Goal: Task Accomplishment & Management: Use online tool/utility

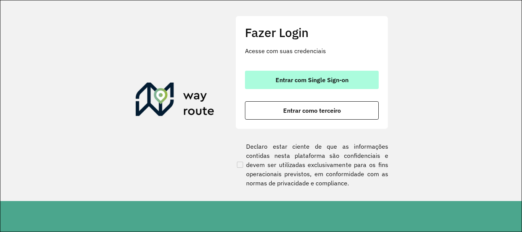
click at [313, 81] on span "Entrar com Single Sign-on" at bounding box center [312, 80] width 73 height 6
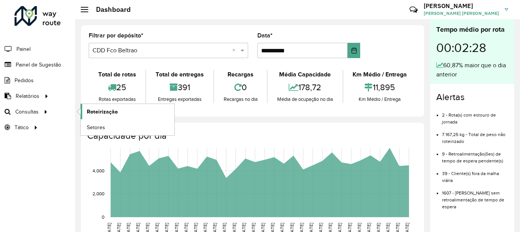
click at [104, 113] on span "Roteirização" at bounding box center [102, 112] width 31 height 8
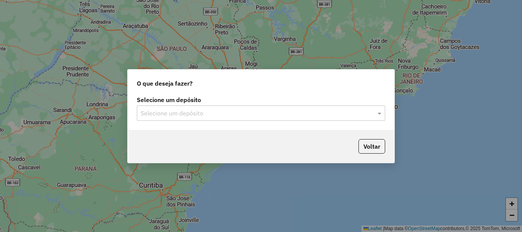
click at [219, 105] on div "Selecione um depósito" at bounding box center [261, 112] width 248 height 15
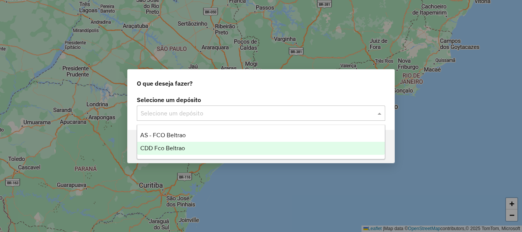
click at [182, 146] on span "CDD Fco Beltrao" at bounding box center [162, 148] width 45 height 6
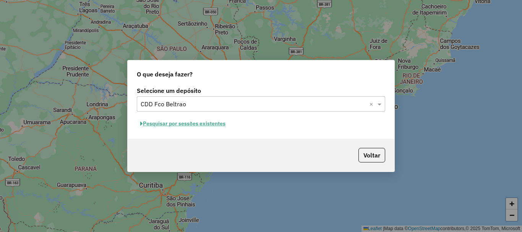
click at [210, 125] on button "Pesquisar por sessões existentes" at bounding box center [183, 124] width 92 height 12
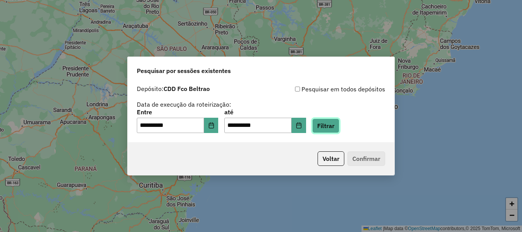
click at [336, 122] on button "Filtrar" at bounding box center [325, 125] width 27 height 15
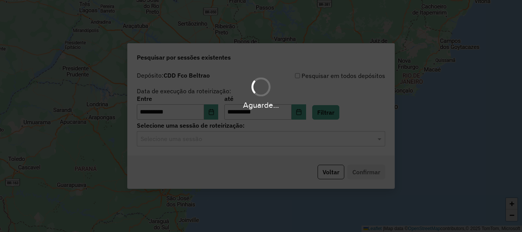
click at [225, 134] on hb-app "**********" at bounding box center [261, 116] width 522 height 232
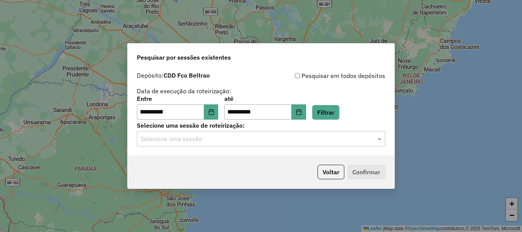
click at [224, 143] on input "text" at bounding box center [253, 139] width 225 height 9
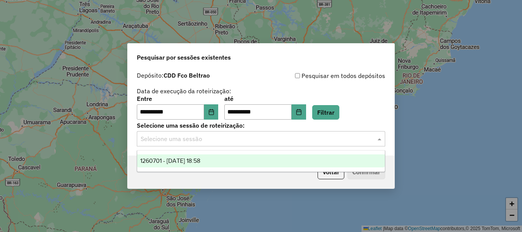
drag, startPoint x: 183, startPoint y: 161, endPoint x: 279, endPoint y: 159, distance: 95.6
click at [184, 159] on span "1260701 - 06/09/2025 18:58" at bounding box center [170, 160] width 60 height 6
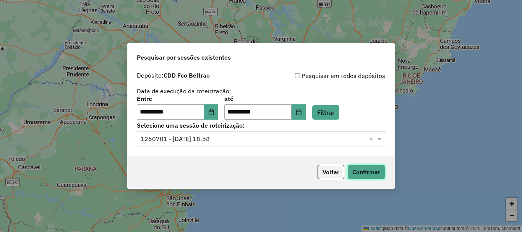
click at [365, 173] on button "Confirmar" at bounding box center [366, 172] width 38 height 15
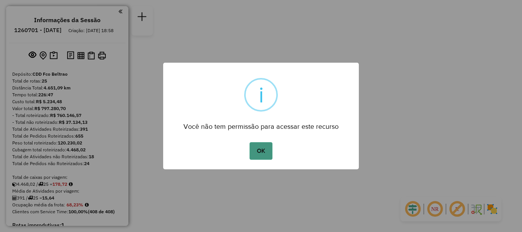
click at [260, 152] on button "OK" at bounding box center [261, 151] width 23 height 18
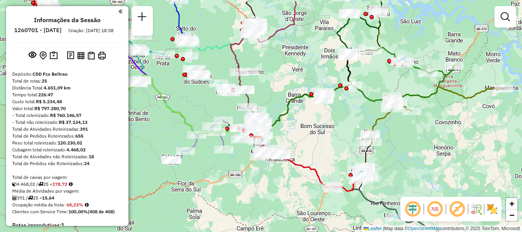
drag, startPoint x: 324, startPoint y: 114, endPoint x: 320, endPoint y: 156, distance: 41.9
click at [320, 156] on div "Janela de atendimento Grade de atendimento Capacidade Transportadoras Veículos …" at bounding box center [261, 116] width 522 height 232
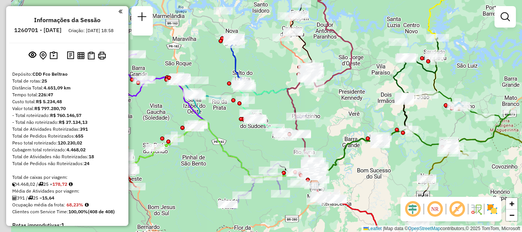
drag, startPoint x: 287, startPoint y: 109, endPoint x: 333, endPoint y: 123, distance: 48.1
click at [333, 123] on div "Janela de atendimento Grade de atendimento Capacidade Transportadoras Veículos …" at bounding box center [261, 116] width 522 height 232
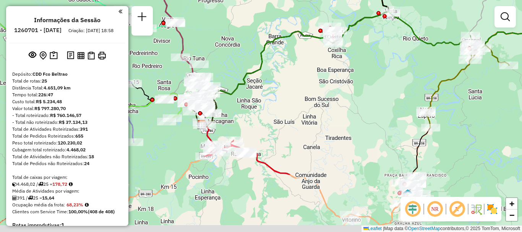
drag, startPoint x: 260, startPoint y: 107, endPoint x: 268, endPoint y: 26, distance: 81.0
click at [268, 26] on div "Janela de atendimento Grade de atendimento Capacidade Transportadoras Veículos …" at bounding box center [261, 116] width 522 height 232
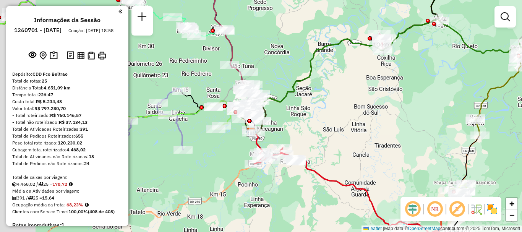
drag, startPoint x: 264, startPoint y: 110, endPoint x: 298, endPoint y: 117, distance: 34.6
click at [298, 116] on div "Janela de atendimento Grade de atendimento Capacidade Transportadoras Veículos …" at bounding box center [261, 116] width 522 height 232
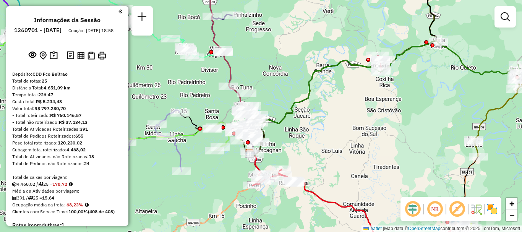
drag, startPoint x: 290, startPoint y: 55, endPoint x: 279, endPoint y: 74, distance: 21.6
click at [279, 74] on div "Janela de atendimento Grade de atendimento Capacidade Transportadoras Veículos …" at bounding box center [261, 116] width 522 height 232
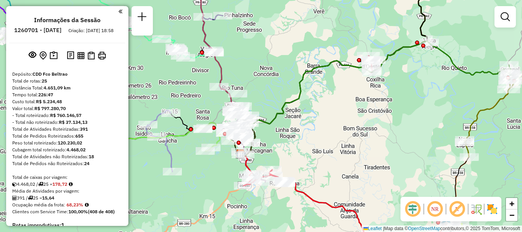
click at [298, 92] on icon at bounding box center [374, 98] width 268 height 115
select select "**********"
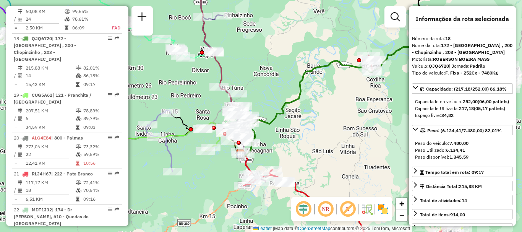
scroll to position [1048, 0]
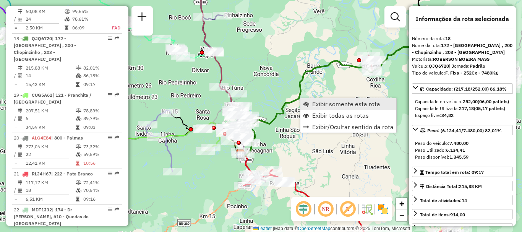
click at [328, 107] on span "Exibir somente esta rota" at bounding box center [346, 104] width 68 height 6
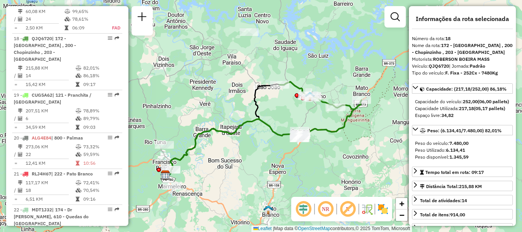
drag, startPoint x: 249, startPoint y: 157, endPoint x: 247, endPoint y: 154, distance: 3.9
click at [247, 155] on div "Janela de atendimento Grade de atendimento Capacidade Transportadoras Veículos …" at bounding box center [261, 116] width 522 height 232
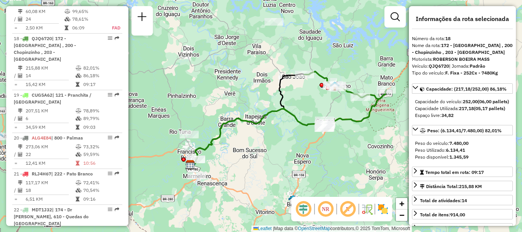
drag, startPoint x: 260, startPoint y: 144, endPoint x: 286, endPoint y: 131, distance: 29.1
click at [287, 132] on div "Janela de atendimento Grade de atendimento Capacidade Transportadoras Veículos …" at bounding box center [261, 116] width 522 height 232
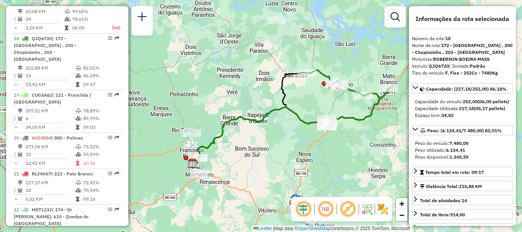
click at [251, 121] on icon at bounding box center [260, 136] width 134 height 58
click at [256, 116] on div "Janela de atendimento Grade de atendimento Capacidade Transportadoras Veículos …" at bounding box center [261, 116] width 522 height 232
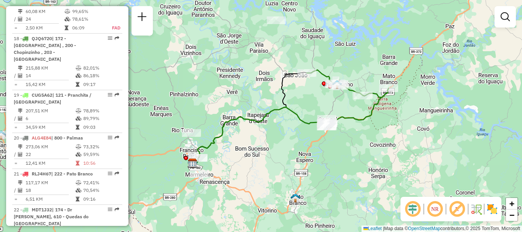
select select "**********"
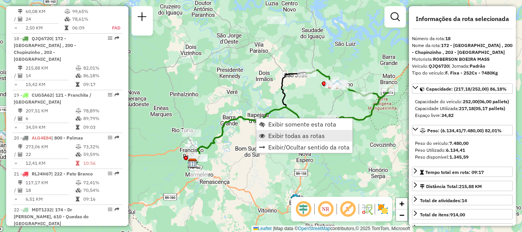
click at [284, 134] on span "Exibir todas as rotas" at bounding box center [296, 136] width 57 height 6
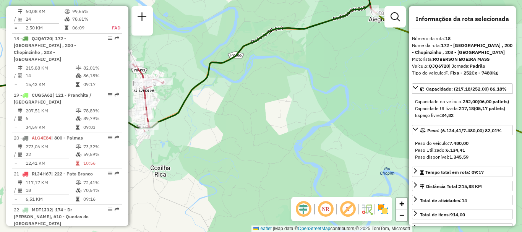
click at [148, 95] on icon at bounding box center [254, 54] width 243 height 155
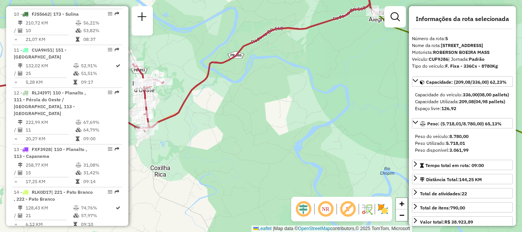
scroll to position [485, 0]
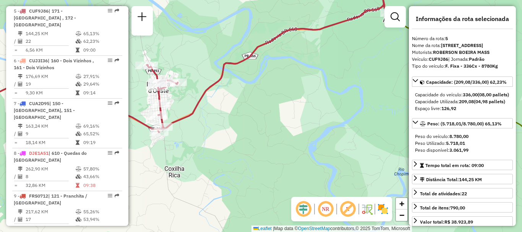
drag, startPoint x: 224, startPoint y: 118, endPoint x: 290, endPoint y: 99, distance: 68.8
click at [290, 99] on div "Janela de atendimento Grade de atendimento Capacidade Transportadoras Veículos …" at bounding box center [261, 116] width 522 height 232
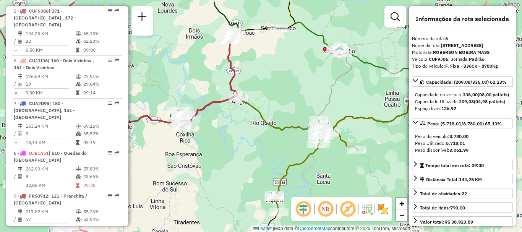
drag, startPoint x: 310, startPoint y: 115, endPoint x: 223, endPoint y: 136, distance: 89.1
click at [222, 141] on div "Janela de atendimento Grade de atendimento Capacidade Transportadoras Veículos …" at bounding box center [261, 116] width 522 height 232
click at [253, 112] on div "Janela de atendimento Grade de atendimento Capacidade Transportadoras Veículos …" at bounding box center [261, 116] width 522 height 232
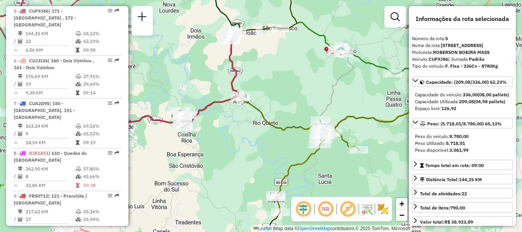
click at [258, 112] on icon at bounding box center [297, 153] width 491 height 115
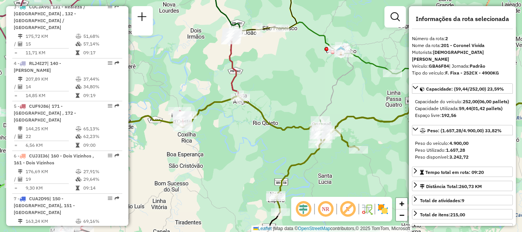
scroll to position [349, 0]
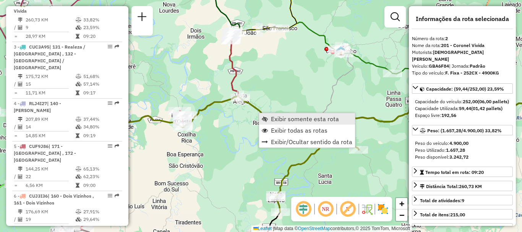
click at [289, 119] on span "Exibir somente esta rota" at bounding box center [305, 119] width 68 height 6
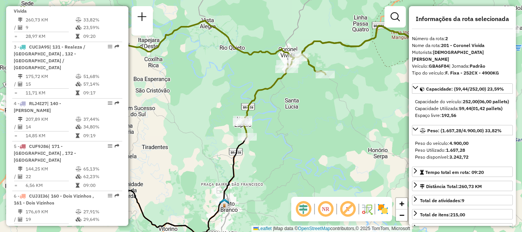
drag, startPoint x: 224, startPoint y: 87, endPoint x: 237, endPoint y: 102, distance: 19.8
click at [235, 101] on div "Janela de atendimento Grade de atendimento Capacidade Transportadoras Veículos …" at bounding box center [261, 116] width 522 height 232
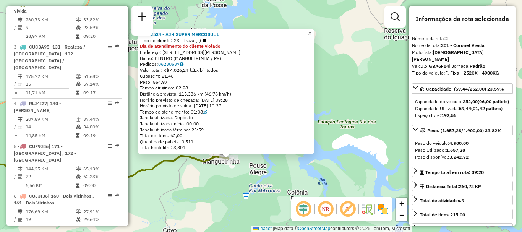
click at [311, 31] on span "×" at bounding box center [309, 33] width 3 height 6
